Goal: Task Accomplishment & Management: Manage account settings

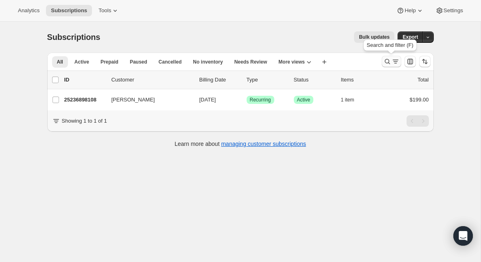
click at [386, 61] on icon "Search and filter results" at bounding box center [387, 61] width 8 height 8
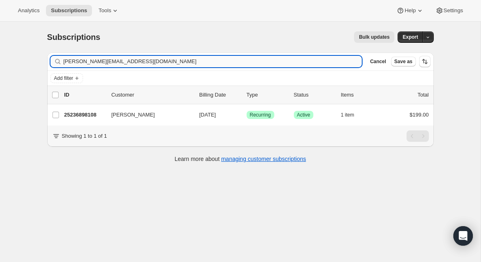
click at [147, 58] on input "[PERSON_NAME][EMAIL_ADDRESS][DOMAIN_NAME]" at bounding box center [213, 61] width 299 height 11
type input "[EMAIL_ADDRESS][DOMAIN_NAME]"
